Goal: Find specific page/section: Find specific page/section

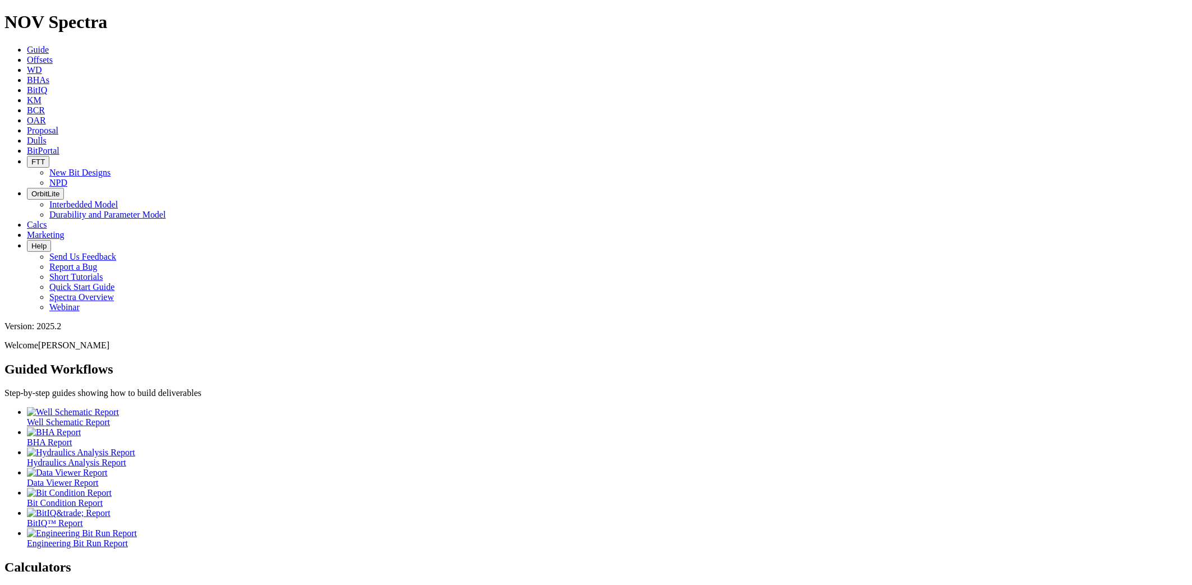
click at [47, 136] on link "Dulls" at bounding box center [37, 141] width 20 height 10
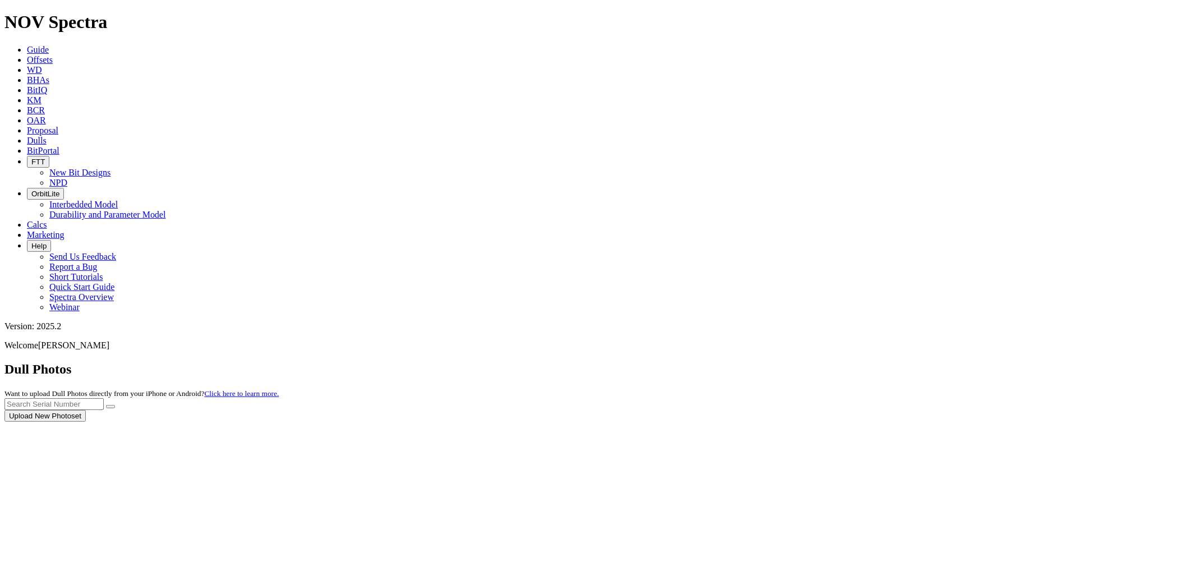
click at [974, 422] on div at bounding box center [595, 422] width 1183 height 0
click at [956, 422] on div at bounding box center [595, 422] width 1183 height 0
click at [957, 422] on div at bounding box center [595, 422] width 1183 height 0
click at [104, 398] on input "text" at bounding box center [53, 404] width 99 height 12
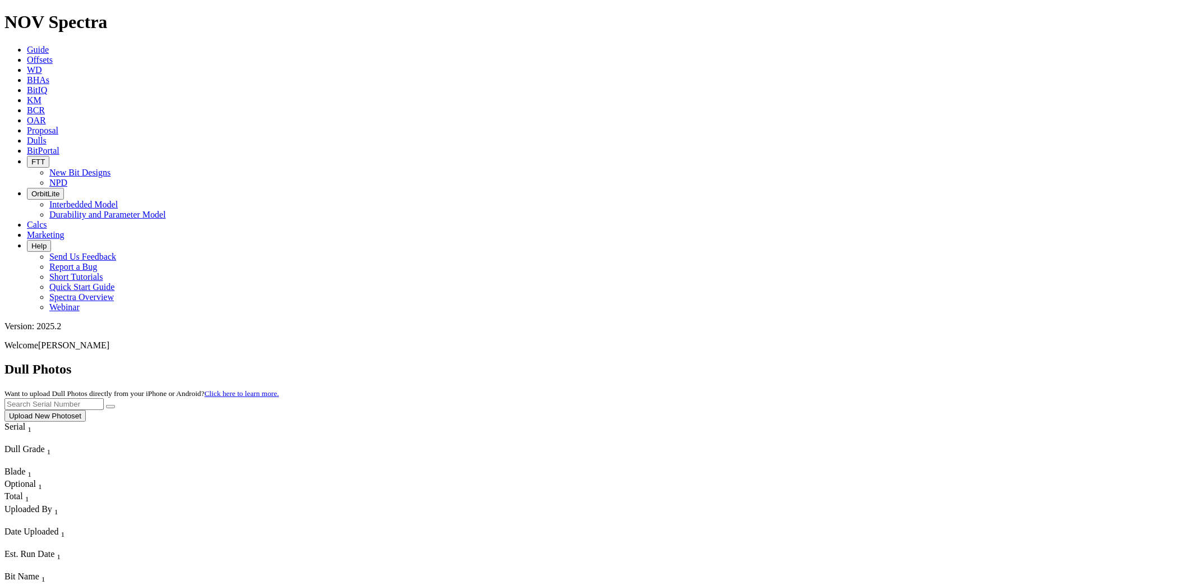
paste input "A310373"
click at [110, 407] on icon "submit" at bounding box center [110, 407] width 0 height 0
drag, startPoint x: 944, startPoint y: 50, endPoint x: 978, endPoint y: 49, distance: 33.7
click at [104, 398] on input "A310373" at bounding box center [53, 404] width 99 height 12
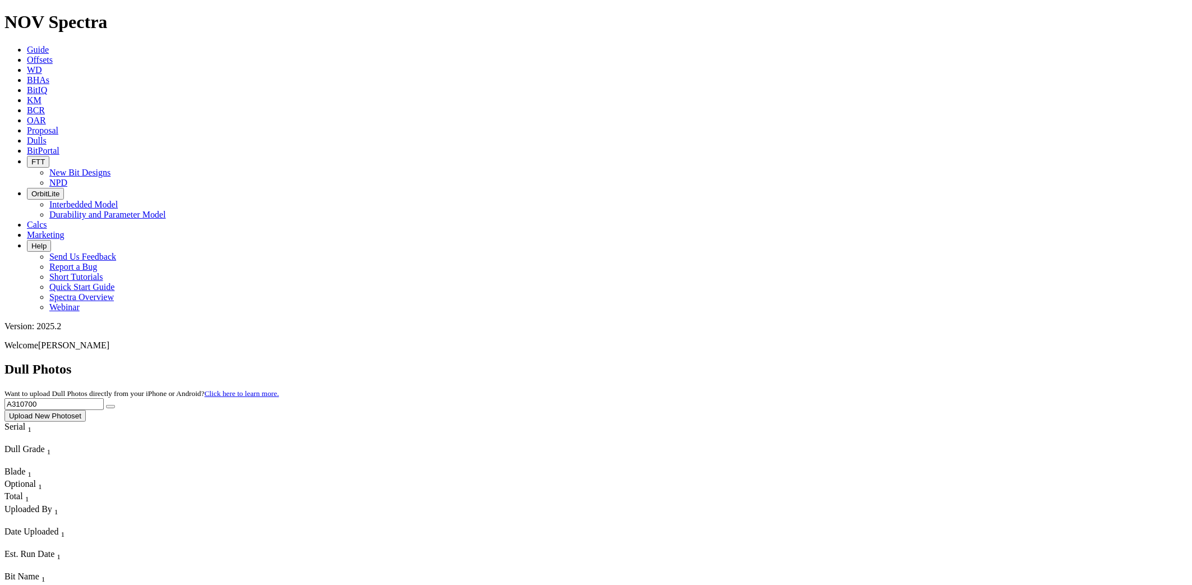
type input "A310700"
click at [110, 407] on icon "submit" at bounding box center [110, 407] width 0 height 0
drag, startPoint x: 462, startPoint y: 12, endPoint x: 449, endPoint y: 13, distance: 13.0
click at [27, 136] on icon at bounding box center [27, 141] width 0 height 10
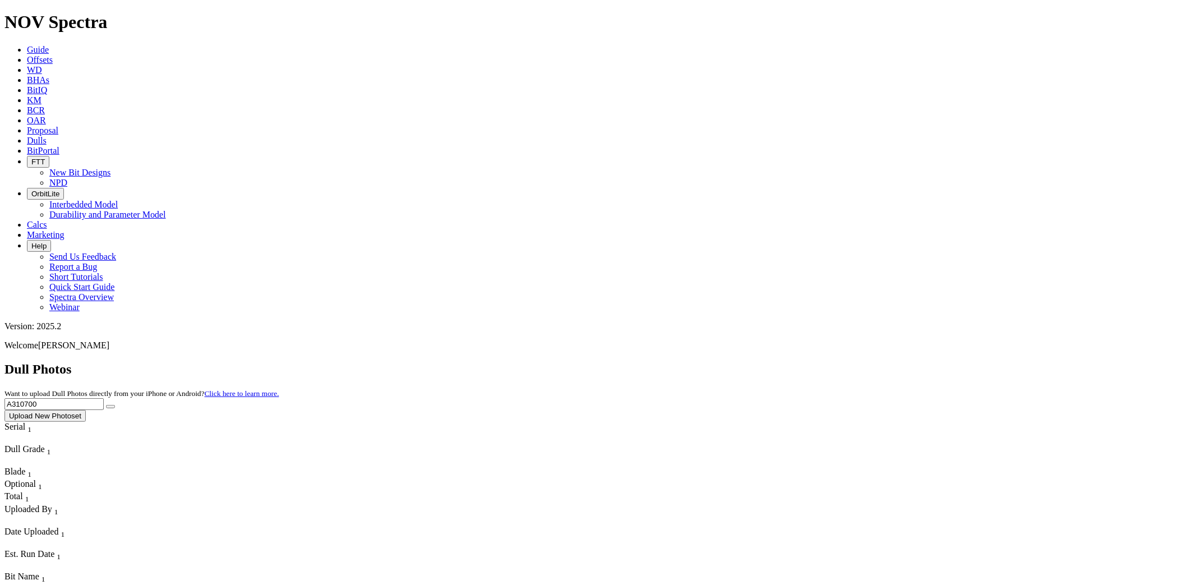
click at [86, 410] on button "Upload New Photoset" at bounding box center [44, 416] width 81 height 12
